Goal: Information Seeking & Learning: Learn about a topic

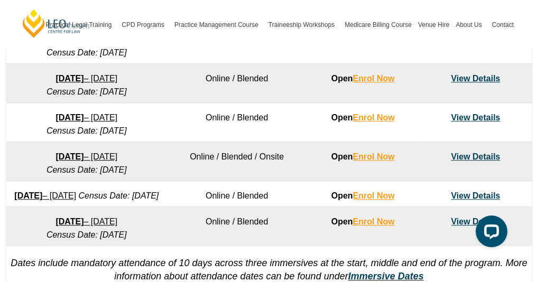
scroll to position [748, 0]
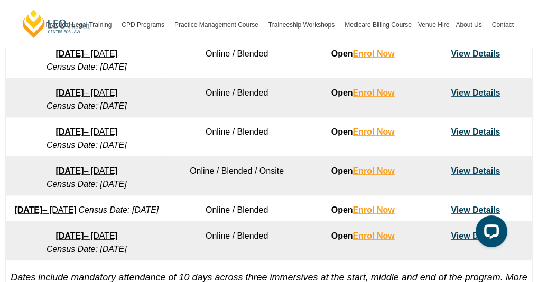
click at [285, 128] on td "Online / Blended" at bounding box center [236, 136] width 139 height 39
drag, startPoint x: 208, startPoint y: 127, endPoint x: 273, endPoint y: 127, distance: 65.0
click at [273, 127] on td "Online / Blended" at bounding box center [236, 136] width 139 height 39
click at [273, 134] on td "Online / Blended" at bounding box center [236, 136] width 139 height 39
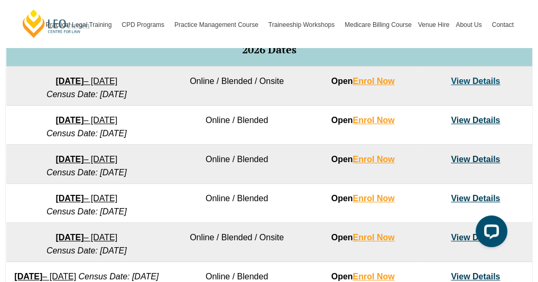
scroll to position [696, 0]
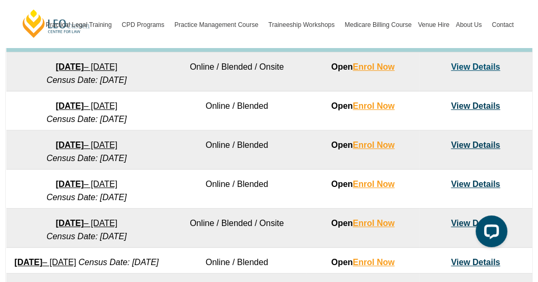
click at [281, 151] on td "Online / Blended" at bounding box center [236, 149] width 139 height 39
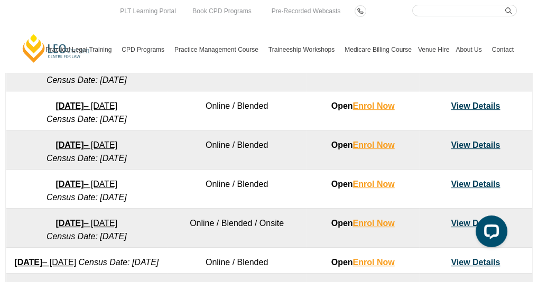
click at [480, 140] on link "View Details" at bounding box center [474, 144] width 49 height 9
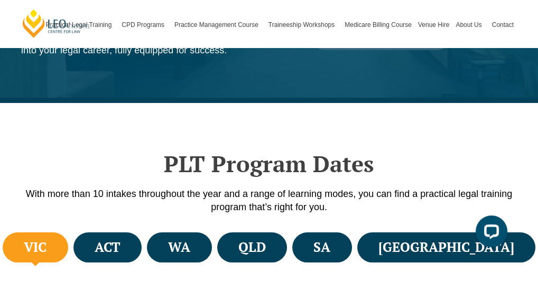
scroll to position [314, 0]
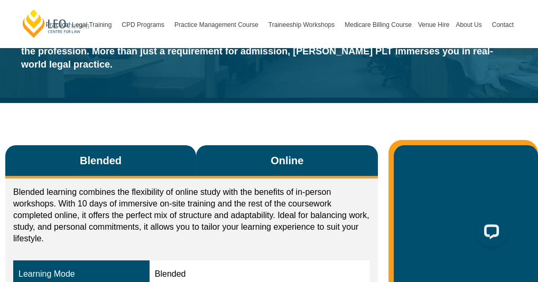
click at [294, 153] on span "Online" at bounding box center [286, 160] width 33 height 15
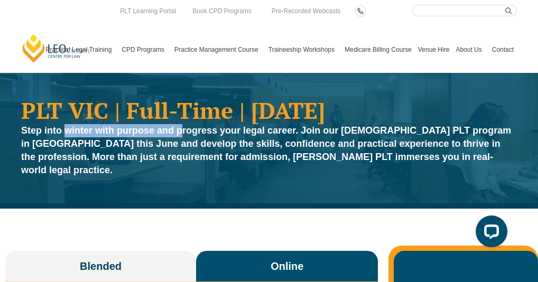
drag, startPoint x: 65, startPoint y: 131, endPoint x: 181, endPoint y: 135, distance: 115.2
click at [181, 135] on strong "Step into winter with purpose and progress your legal career. Join our full-tim…" at bounding box center [266, 150] width 490 height 50
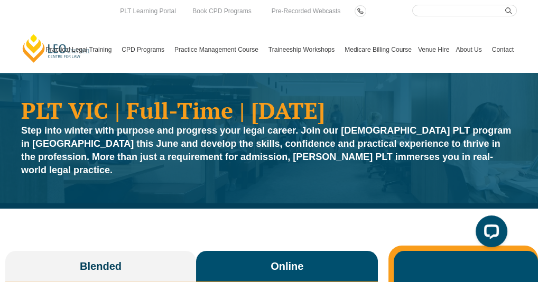
drag, startPoint x: 181, startPoint y: 135, endPoint x: 199, endPoint y: 137, distance: 18.0
click at [190, 134] on strong "Step into winter with purpose and progress your legal career. Join our full-tim…" at bounding box center [266, 150] width 490 height 50
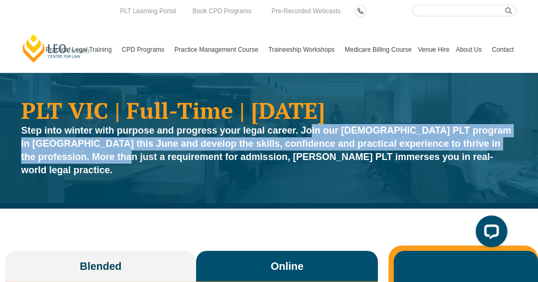
drag, startPoint x: 315, startPoint y: 129, endPoint x: 68, endPoint y: 155, distance: 247.9
click at [68, 155] on strong "Step into winter with purpose and progress your legal career. Join our full-tim…" at bounding box center [266, 150] width 490 height 50
drag, startPoint x: 68, startPoint y: 155, endPoint x: 73, endPoint y: 155, distance: 5.3
click at [68, 155] on strong "Step into winter with purpose and progress your legal career. Join our full-tim…" at bounding box center [266, 150] width 490 height 50
click at [143, 144] on strong "Step into winter with purpose and progress your legal career. Join our full-tim…" at bounding box center [266, 150] width 490 height 50
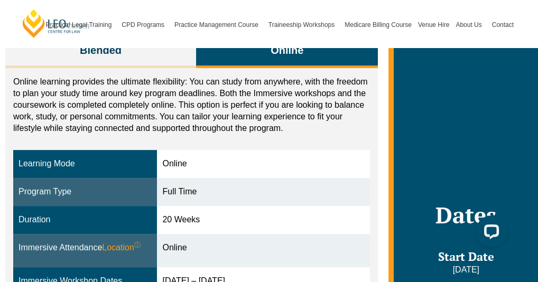
scroll to position [211, 0]
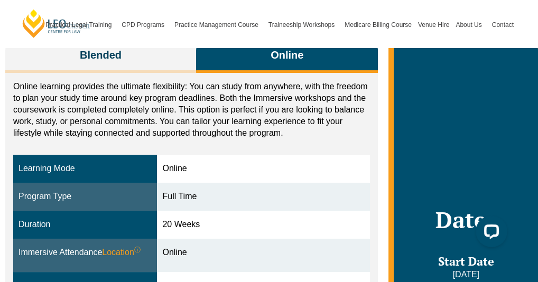
drag, startPoint x: 164, startPoint y: 151, endPoint x: 208, endPoint y: 228, distance: 88.7
click at [205, 239] on td "Online" at bounding box center [263, 255] width 213 height 33
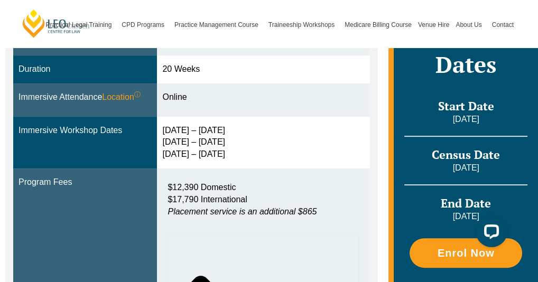
scroll to position [370, 0]
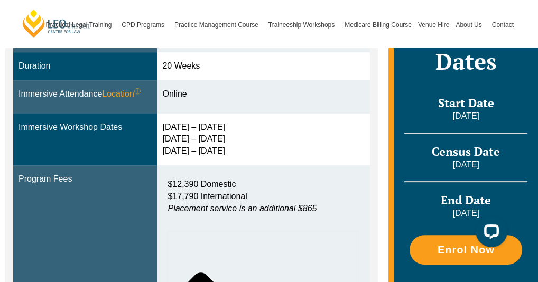
click at [293, 89] on td "Online" at bounding box center [263, 96] width 213 height 33
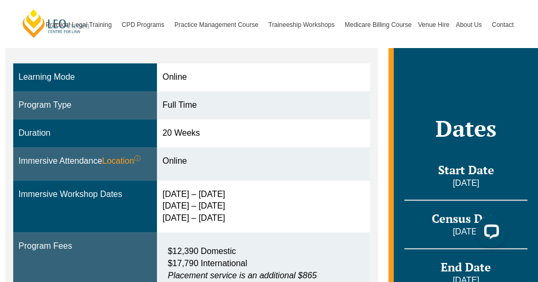
scroll to position [317, 0]
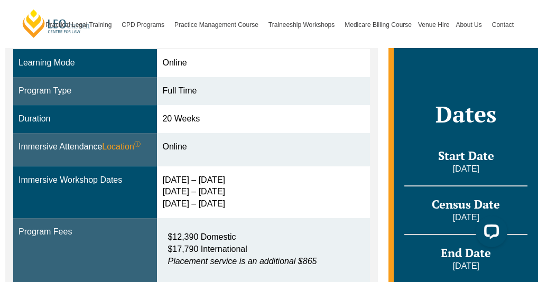
drag, startPoint x: 232, startPoint y: 189, endPoint x: 164, endPoint y: 198, distance: 68.2
click at [164, 198] on td "30 Jun – 3 Jul 2026 9 – 11 Sep 2026 28 – 30 Oct 2026" at bounding box center [263, 192] width 213 height 52
drag, startPoint x: 164, startPoint y: 198, endPoint x: 200, endPoint y: 193, distance: 36.2
click at [200, 193] on div "30 Jun – 3 Jul 2026 9 – 11 Sep 2026 28 – 30 Oct 2026" at bounding box center [263, 192] width 202 height 36
click at [115, 185] on td "Immersive Workshop Dates" at bounding box center [85, 192] width 144 height 52
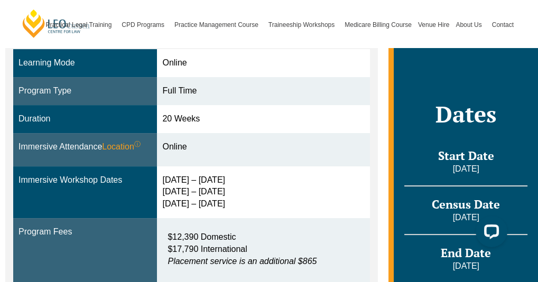
drag, startPoint x: 163, startPoint y: 165, endPoint x: 249, endPoint y: 165, distance: 86.1
click at [249, 166] on td "30 Jun – 3 Jul 2026 9 – 11 Sep 2026 28 – 30 Oct 2026" at bounding box center [263, 192] width 213 height 52
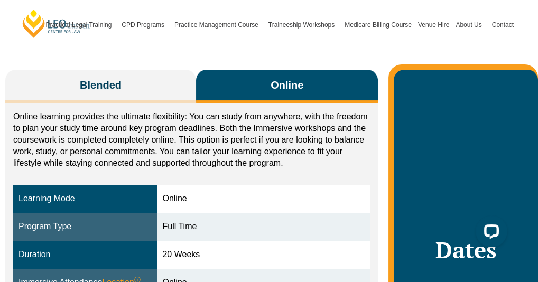
scroll to position [158, 0]
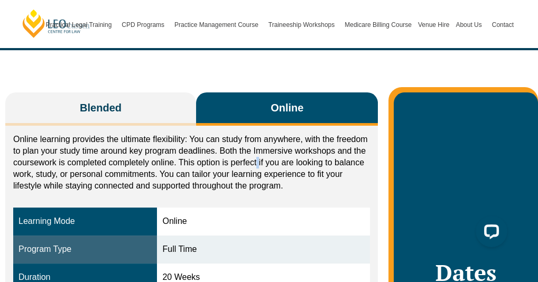
click at [258, 146] on p "Online learning provides the ultimate flexibility: You can study from anywhere,…" at bounding box center [191, 163] width 356 height 58
click at [208, 134] on p "Online learning provides the ultimate flexibility: You can study from anywhere,…" at bounding box center [191, 163] width 356 height 58
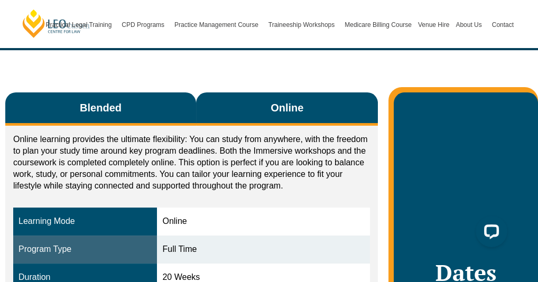
click at [101, 101] on span "Blended" at bounding box center [101, 107] width 42 height 15
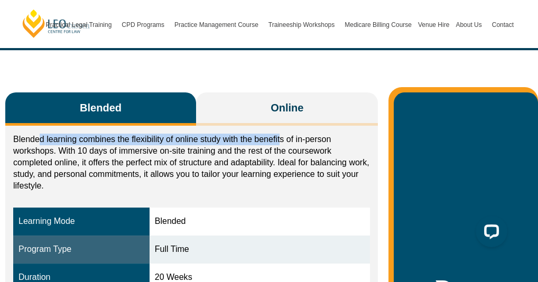
drag, startPoint x: 37, startPoint y: 127, endPoint x: 282, endPoint y: 114, distance: 245.4
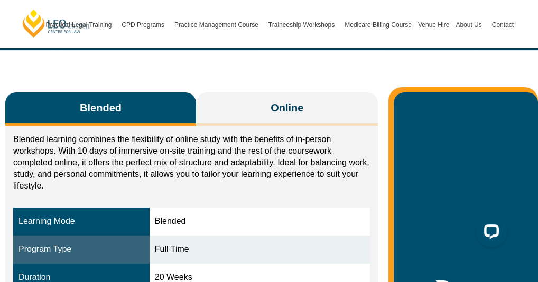
click at [64, 149] on p "Blended learning combines the flexibility of online study with the benefits of …" at bounding box center [191, 163] width 356 height 58
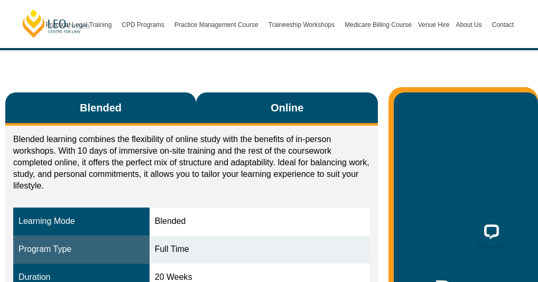
click at [311, 92] on button "Online" at bounding box center [287, 108] width 182 height 33
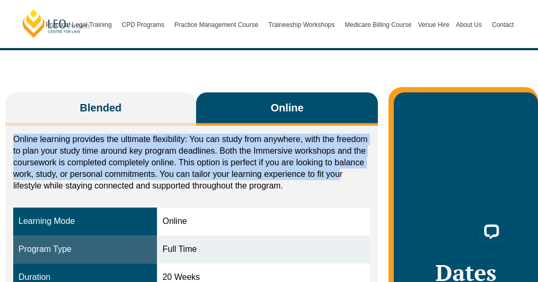
drag, startPoint x: 13, startPoint y: 124, endPoint x: 340, endPoint y: 161, distance: 329.0
drag, startPoint x: 340, startPoint y: 161, endPoint x: 304, endPoint y: 166, distance: 35.8
click at [304, 166] on p "Online learning provides the ultimate flexibility: You can study from anywhere,…" at bounding box center [191, 163] width 356 height 58
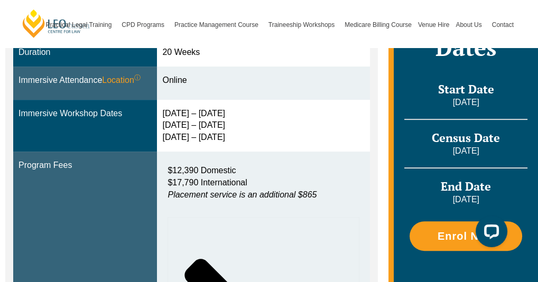
scroll to position [370, 0]
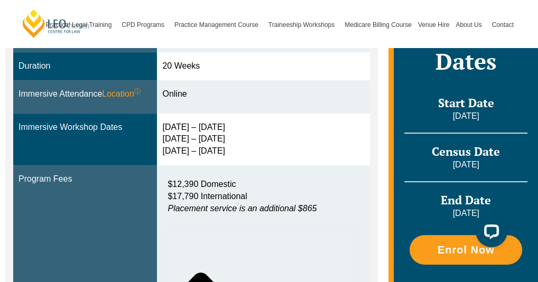
drag, startPoint x: 444, startPoint y: 84, endPoint x: 493, endPoint y: 192, distance: 118.4
click at [493, 192] on div "Dates Start Date 22 June 2026 Census Date 20 July 2026 End Date 6 November 2026…" at bounding box center [465, 164] width 144 height 566
click at [505, 208] on p "6 November 2026" at bounding box center [465, 214] width 123 height 12
drag, startPoint x: 498, startPoint y: 197, endPoint x: 438, endPoint y: 183, distance: 61.2
click at [438, 193] on div "End Date 6 November 2026" at bounding box center [465, 206] width 123 height 26
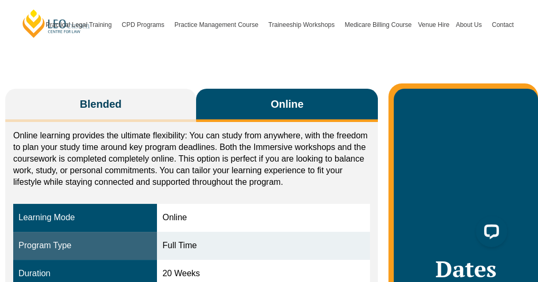
scroll to position [264, 0]
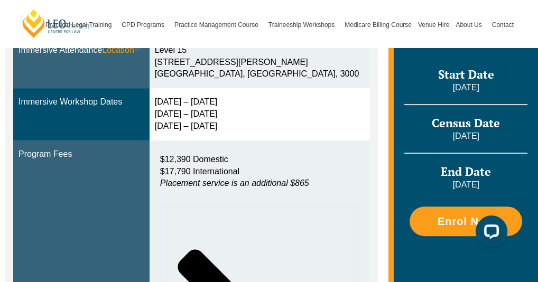
scroll to position [422, 0]
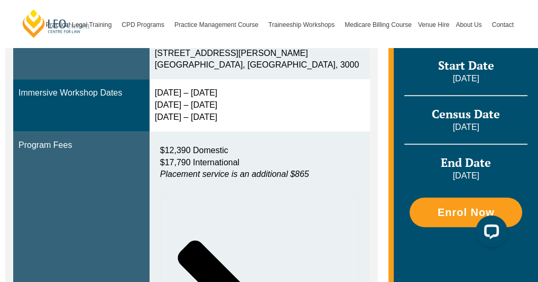
drag, startPoint x: 228, startPoint y: 105, endPoint x: 159, endPoint y: 81, distance: 72.6
click at [159, 81] on tr "Immersive Workshop Dates [DATE] – [DATE] [DATE] – [DATE] [DATE] – [DATE]" at bounding box center [191, 105] width 356 height 52
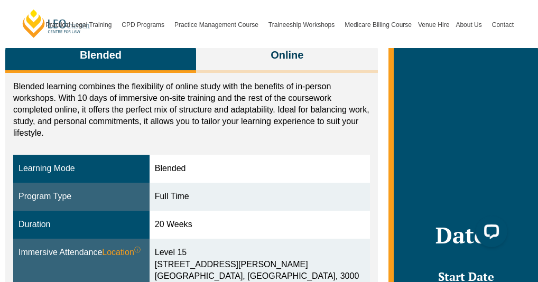
scroll to position [264, 0]
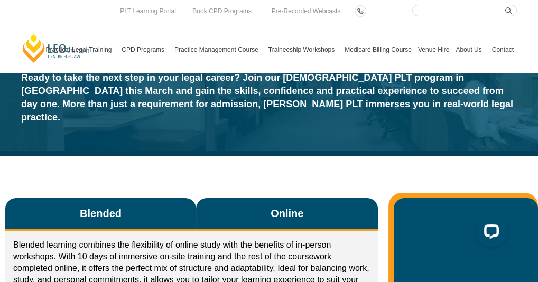
click at [263, 200] on button "Online" at bounding box center [287, 214] width 182 height 33
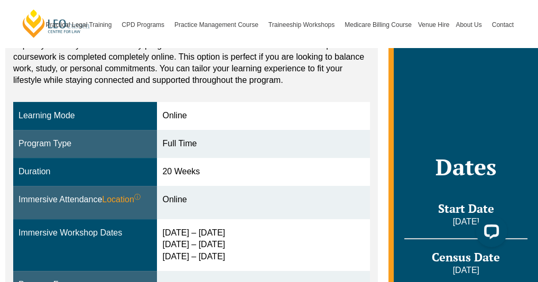
drag, startPoint x: 166, startPoint y: 219, endPoint x: 242, endPoint y: 219, distance: 75.5
click at [242, 227] on div "30 Mar – 2 Apr 2026 10 – 12 Jun 2026 29 – 31 Jul 2026" at bounding box center [263, 245] width 202 height 36
drag, startPoint x: 245, startPoint y: 219, endPoint x: 246, endPoint y: 232, distance: 13.2
click at [246, 232] on td "30 Mar – 2 Apr 2026 10 – 12 Jun 2026 29 – 31 Jul 2026" at bounding box center [263, 245] width 213 height 52
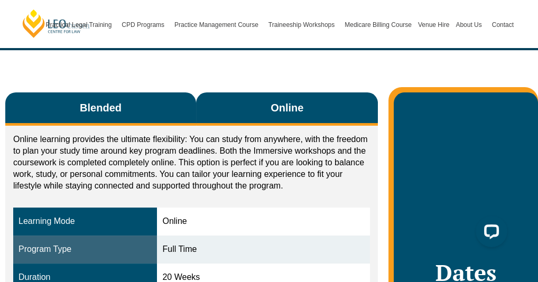
click at [133, 102] on button "Blended" at bounding box center [100, 108] width 191 height 33
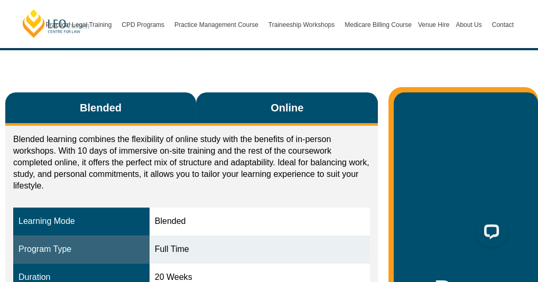
click at [290, 111] on button "Online" at bounding box center [287, 108] width 182 height 33
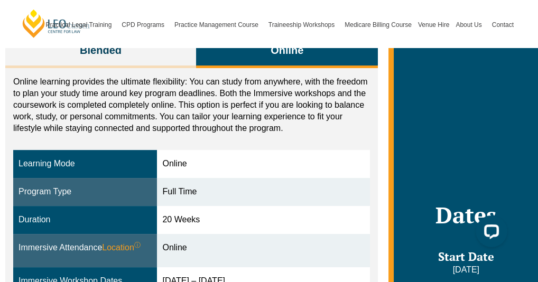
scroll to position [317, 0]
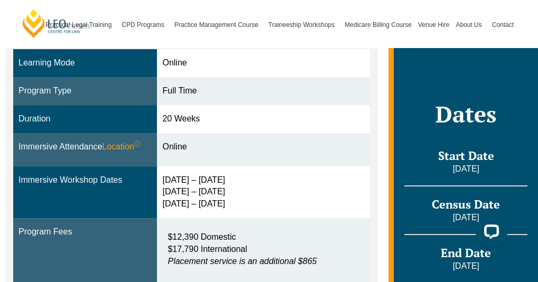
click at [243, 187] on div "30 Mar – 2 Apr 2026 10 – 12 Jun 2026 29 – 31 Jul 2026" at bounding box center [263, 192] width 202 height 36
drag, startPoint x: 165, startPoint y: 166, endPoint x: 239, endPoint y: 190, distance: 77.7
click at [239, 190] on div "30 Mar – 2 Apr 2026 10 – 12 Jun 2026 29 – 31 Jul 2026" at bounding box center [263, 192] width 202 height 36
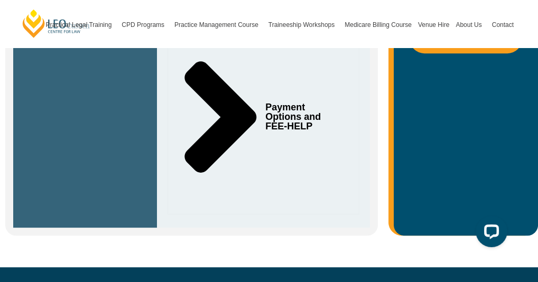
click at [299, 140] on div "Payment Options and FEE-HELP" at bounding box center [263, 117] width 192 height 195
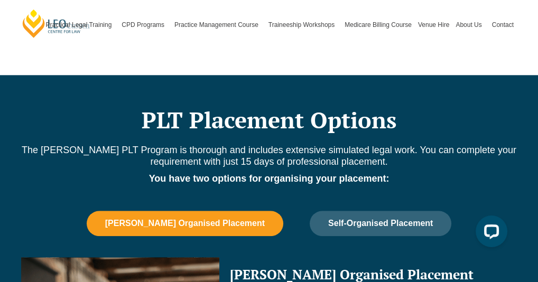
scroll to position [1421, 0]
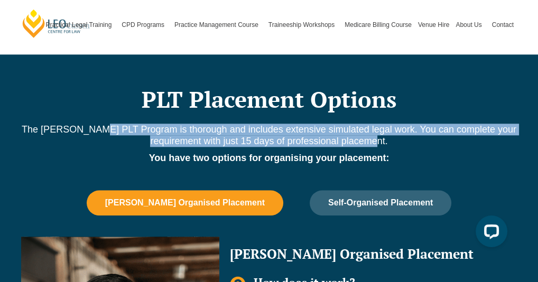
drag, startPoint x: 110, startPoint y: 99, endPoint x: 399, endPoint y: 111, distance: 289.1
click at [399, 124] on p "The Leo Cussen PLT Program is thorough and includes extensive simulated legal w…" at bounding box center [269, 135] width 506 height 23
click at [400, 124] on p "The Leo Cussen PLT Program is thorough and includes extensive simulated legal w…" at bounding box center [269, 135] width 506 height 23
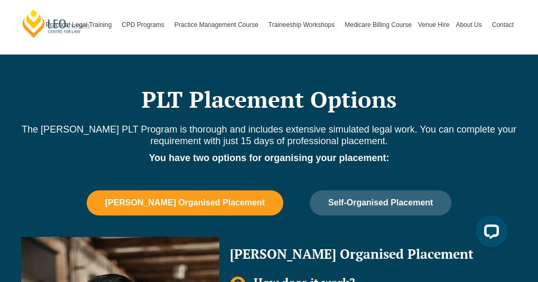
click at [395, 152] on p "You have two options for organising your placement:" at bounding box center [269, 158] width 506 height 12
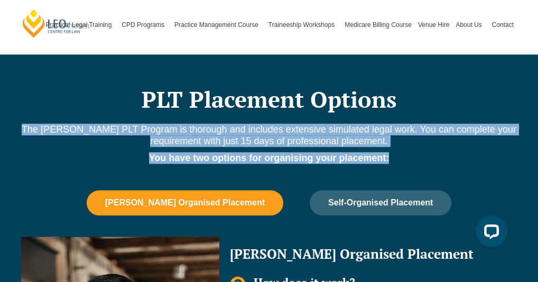
drag, startPoint x: 360, startPoint y: 126, endPoint x: 24, endPoint y: 98, distance: 337.0
click at [24, 124] on div "The Leo Cussen PLT Program is thorough and includes extensive simulated legal w…" at bounding box center [269, 152] width 506 height 56
drag, startPoint x: 24, startPoint y: 98, endPoint x: 202, endPoint y: 117, distance: 178.5
click at [202, 124] on div "The Leo Cussen PLT Program is thorough and includes extensive simulated legal w…" at bounding box center [269, 152] width 506 height 56
click at [159, 124] on p "The Leo Cussen PLT Program is thorough and includes extensive simulated legal w…" at bounding box center [269, 135] width 506 height 23
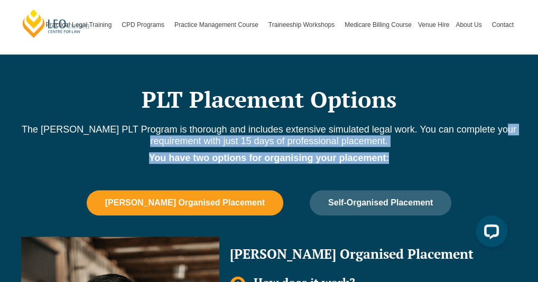
drag, startPoint x: 149, startPoint y: 112, endPoint x: 396, endPoint y: 126, distance: 247.0
click at [396, 126] on div "The Leo Cussen PLT Program is thorough and includes extensive simulated legal w…" at bounding box center [269, 152] width 506 height 56
click at [396, 152] on p "You have two options for organising your placement:" at bounding box center [269, 158] width 506 height 12
click at [368, 153] on strong "You have two options for organising your placement:" at bounding box center [269, 158] width 240 height 11
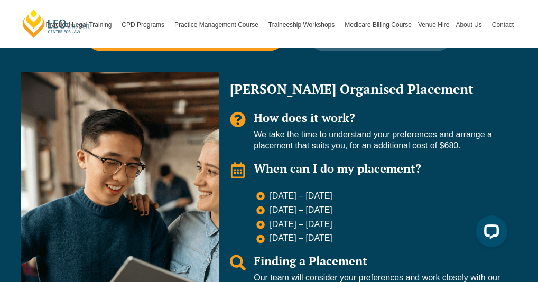
scroll to position [1527, 0]
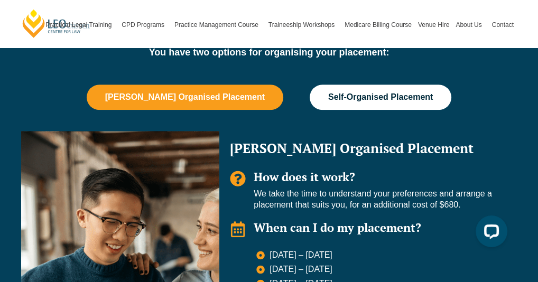
click at [342, 84] on button "Self-Organised Placement" at bounding box center [380, 96] width 142 height 25
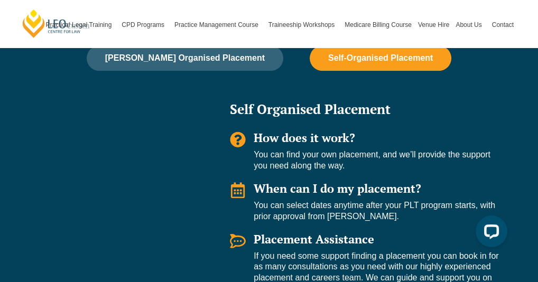
scroll to position [1580, 0]
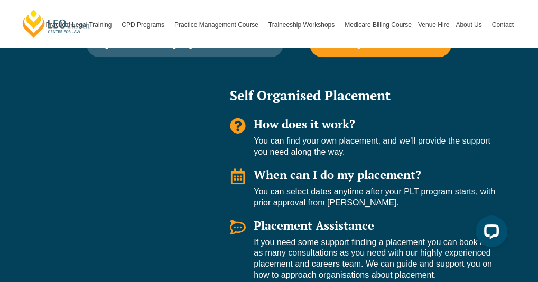
drag, startPoint x: 259, startPoint y: 108, endPoint x: 483, endPoint y: 125, distance: 224.5
click at [483, 136] on p "You can find your own placement, and we’ll provide the support you need along t…" at bounding box center [379, 147] width 252 height 22
drag, startPoint x: 483, startPoint y: 125, endPoint x: 385, endPoint y: 126, distance: 98.2
click at [386, 136] on p "You can find your own placement, and we’ll provide the support you need along t…" at bounding box center [379, 147] width 252 height 22
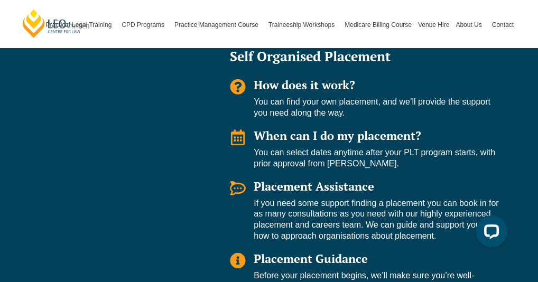
scroll to position [1632, 0]
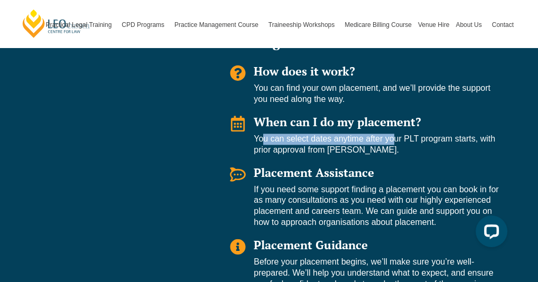
drag, startPoint x: 256, startPoint y: 109, endPoint x: 387, endPoint y: 112, distance: 131.0
click at [387, 134] on p "You can select dates anytime after your PLT program starts, with prior approval…" at bounding box center [379, 145] width 252 height 22
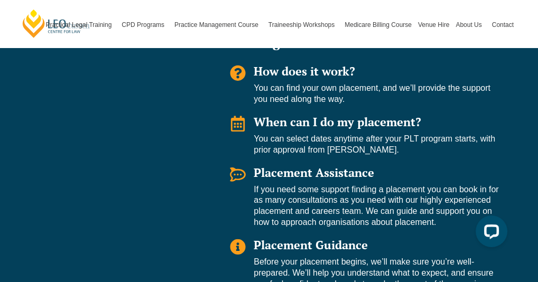
drag, startPoint x: 387, startPoint y: 112, endPoint x: 387, endPoint y: 120, distance: 8.5
click at [387, 134] on p "You can select dates anytime after your PLT program starts, with prior approval…" at bounding box center [379, 145] width 252 height 22
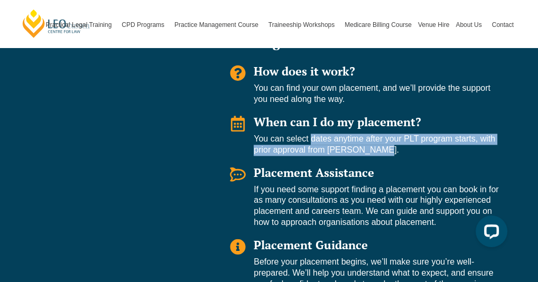
drag, startPoint x: 308, startPoint y: 106, endPoint x: 503, endPoint y: 120, distance: 195.3
click at [503, 134] on p "You can select dates anytime after your PLT program starts, with prior approval…" at bounding box center [379, 145] width 252 height 22
drag, startPoint x: 503, startPoint y: 120, endPoint x: 433, endPoint y: 123, distance: 70.3
click at [438, 134] on p "You can select dates anytime after your PLT program starts, with prior approval…" at bounding box center [379, 145] width 252 height 22
click at [382, 121] on div "Self Organised Placement How does it work? You can find your own placement, and…" at bounding box center [367, 162] width 297 height 275
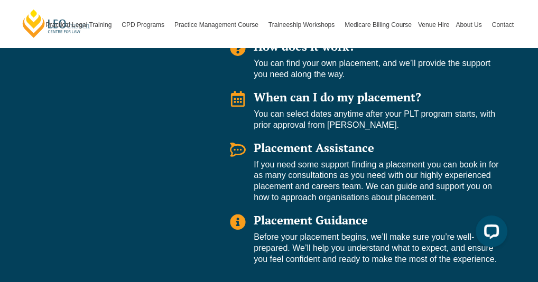
scroll to position [1685, 0]
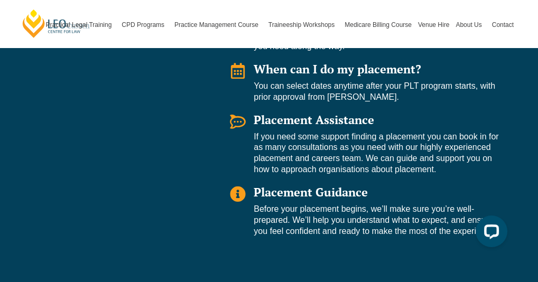
drag, startPoint x: 252, startPoint y: 93, endPoint x: 455, endPoint y: 137, distance: 207.6
click at [455, 137] on div "Placement Assistance If you need some support finding a placement you can book …" at bounding box center [368, 145] width 276 height 62
drag, startPoint x: 455, startPoint y: 137, endPoint x: 363, endPoint y: 132, distance: 92.0
click at [372, 133] on p "If you need some support finding a placement you can book in for as many consul…" at bounding box center [379, 153] width 252 height 44
click at [259, 131] on p "If you need some support finding a placement you can book in for as many consul…" at bounding box center [379, 153] width 252 height 44
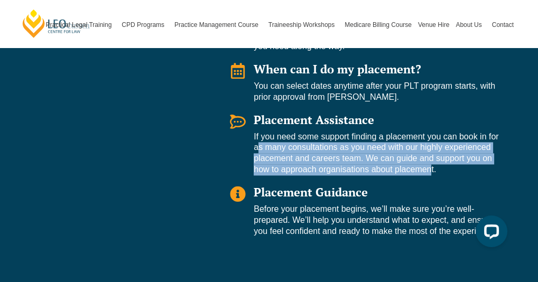
drag, startPoint x: 251, startPoint y: 119, endPoint x: 425, endPoint y: 135, distance: 174.5
click at [425, 135] on div "Placement Assistance If you need some support finding a placement you can book …" at bounding box center [368, 145] width 276 height 62
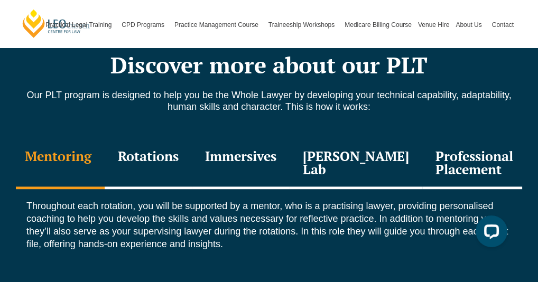
scroll to position [2002, 0]
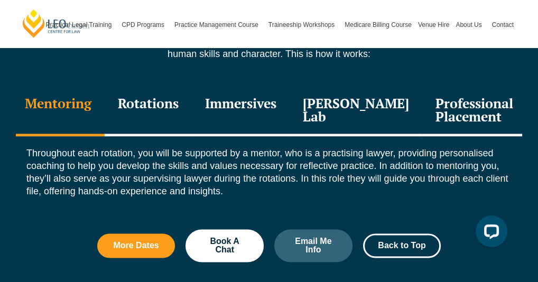
click at [153, 86] on div "Rotations" at bounding box center [148, 111] width 87 height 50
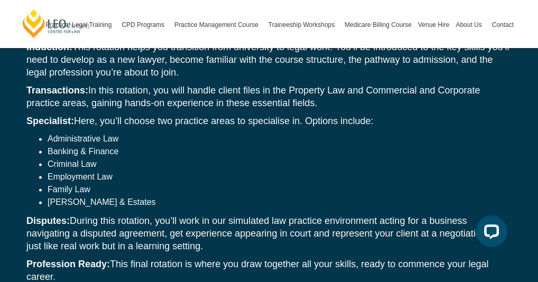
scroll to position [2160, 0]
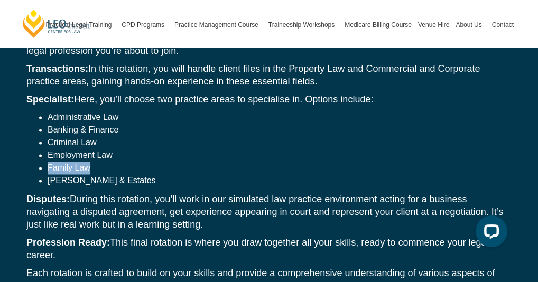
drag, startPoint x: 94, startPoint y: 155, endPoint x: 41, endPoint y: 153, distance: 52.9
click at [48, 162] on li "Family Law" at bounding box center [280, 168] width 464 height 13
drag, startPoint x: 41, startPoint y: 153, endPoint x: 124, endPoint y: 166, distance: 83.4
click at [124, 174] on li "Wills & Estates" at bounding box center [280, 180] width 464 height 13
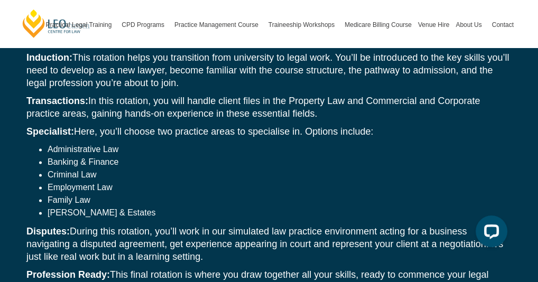
scroll to position [2108, 0]
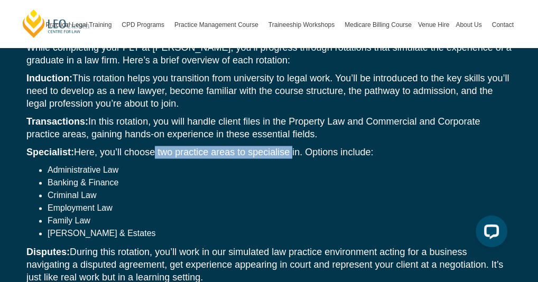
drag, startPoint x: 169, startPoint y: 129, endPoint x: 291, endPoint y: 130, distance: 122.0
click at [291, 146] on p "Specialist: Here, you’ll choose two practice areas to specialise in. Options in…" at bounding box center [268, 152] width 485 height 13
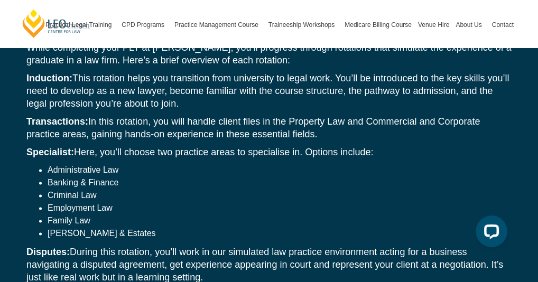
drag, startPoint x: 291, startPoint y: 130, endPoint x: 287, endPoint y: 144, distance: 14.2
click at [287, 144] on div "While completing your PLT at Leo Cussen, you’ll progress through rotations that…" at bounding box center [269, 196] width 506 height 330
drag, startPoint x: 97, startPoint y: 207, endPoint x: 37, endPoint y: 201, distance: 60.5
click at [37, 201] on ul "Administrative Law Banking & Finance Criminal Law Employment Law Family Law Wil…" at bounding box center [268, 202] width 485 height 76
drag, startPoint x: 37, startPoint y: 201, endPoint x: 120, endPoint y: 209, distance: 83.3
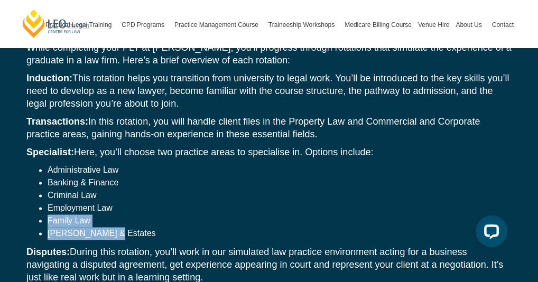
click at [120, 214] on li "Family Law" at bounding box center [280, 220] width 464 height 13
click at [62, 176] on li "Banking & Finance" at bounding box center [280, 182] width 464 height 13
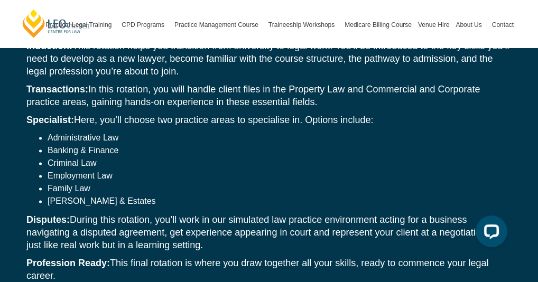
scroll to position [2160, 0]
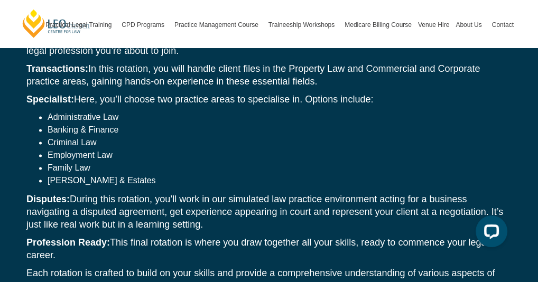
drag, startPoint x: 72, startPoint y: 180, endPoint x: 271, endPoint y: 211, distance: 201.5
click at [271, 211] on p "Disputes: During this rotation, you’ll work in our simulated law practice envir…" at bounding box center [268, 211] width 485 height 38
drag, startPoint x: 271, startPoint y: 211, endPoint x: 246, endPoint y: 209, distance: 25.4
click at [247, 210] on p "Disputes: During this rotation, you’ll work in our simulated law practice envir…" at bounding box center [268, 211] width 485 height 38
click at [214, 192] on p "Disputes: During this rotation, you’ll work in our simulated law practice envir…" at bounding box center [268, 211] width 485 height 38
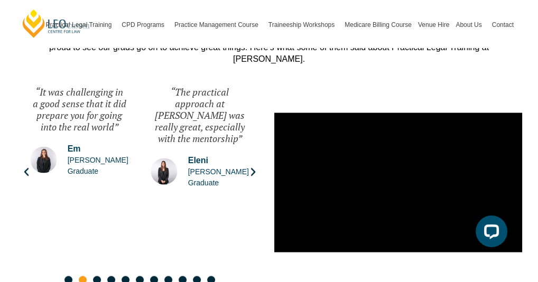
scroll to position [2583, 0]
